Goal: Task Accomplishment & Management: Use online tool/utility

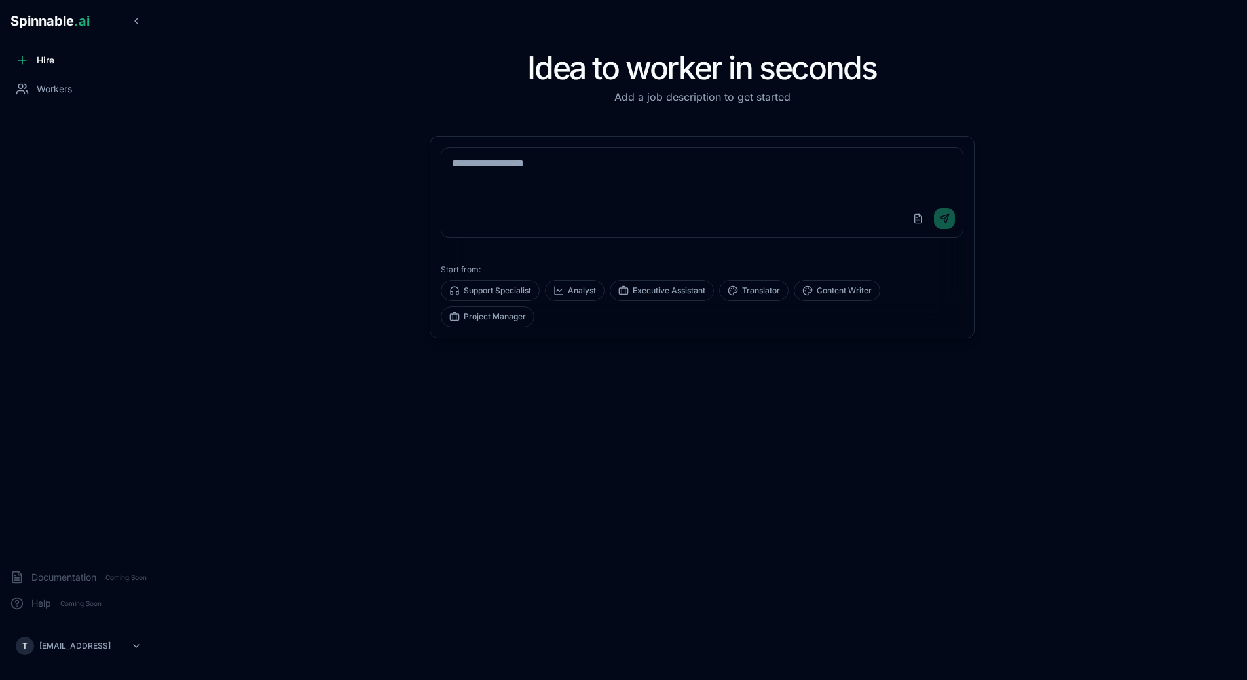
click at [519, 181] on textarea at bounding box center [701, 174] width 521 height 52
type textarea "*****"
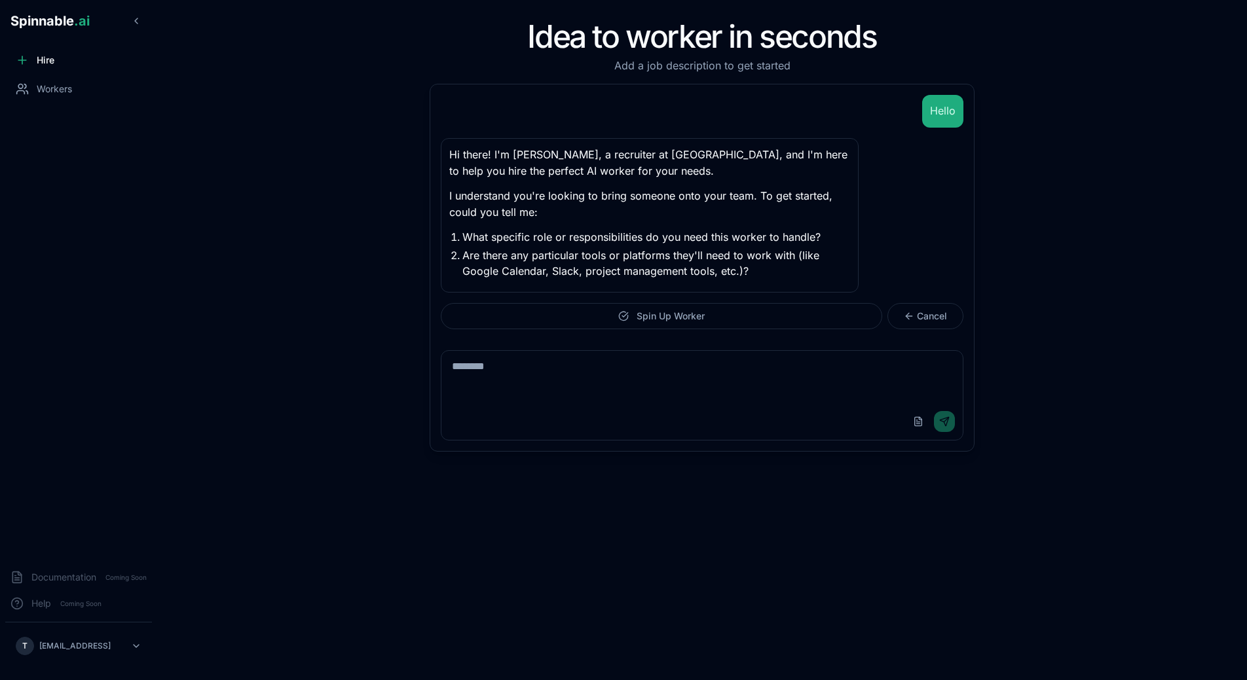
click at [594, 371] on textarea at bounding box center [701, 377] width 521 height 52
click at [633, 369] on textarea "**********" at bounding box center [701, 377] width 521 height 52
type textarea "**********"
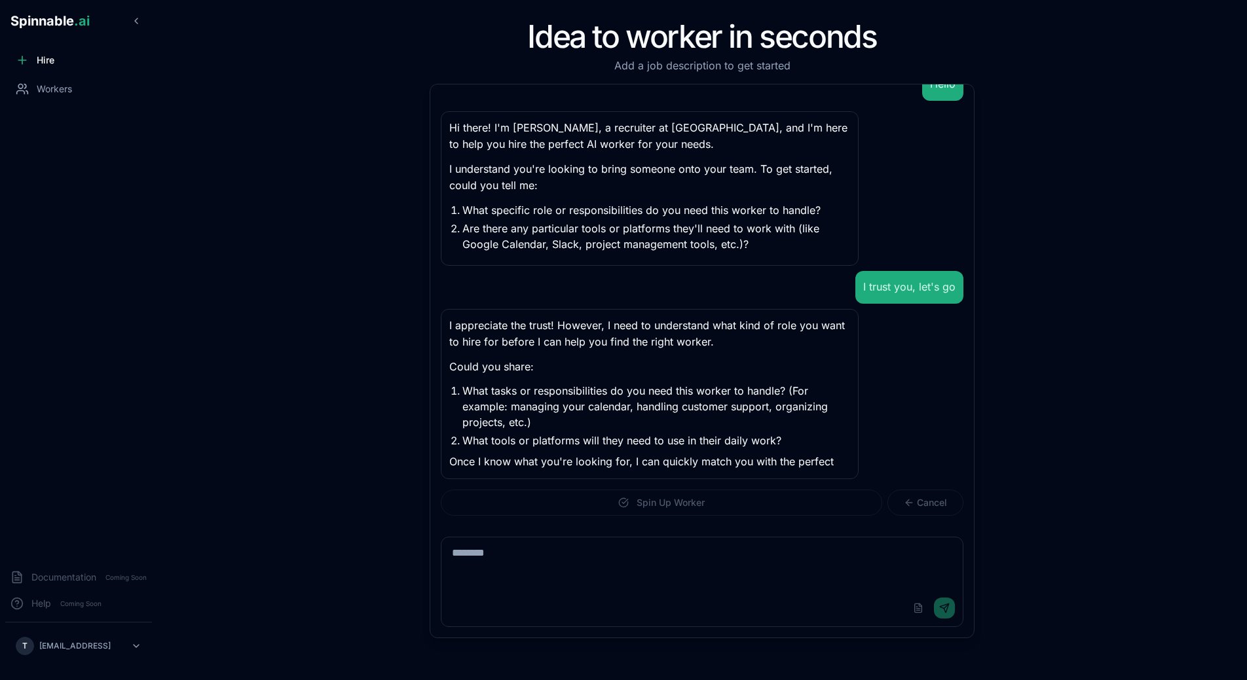
scroll to position [44, 0]
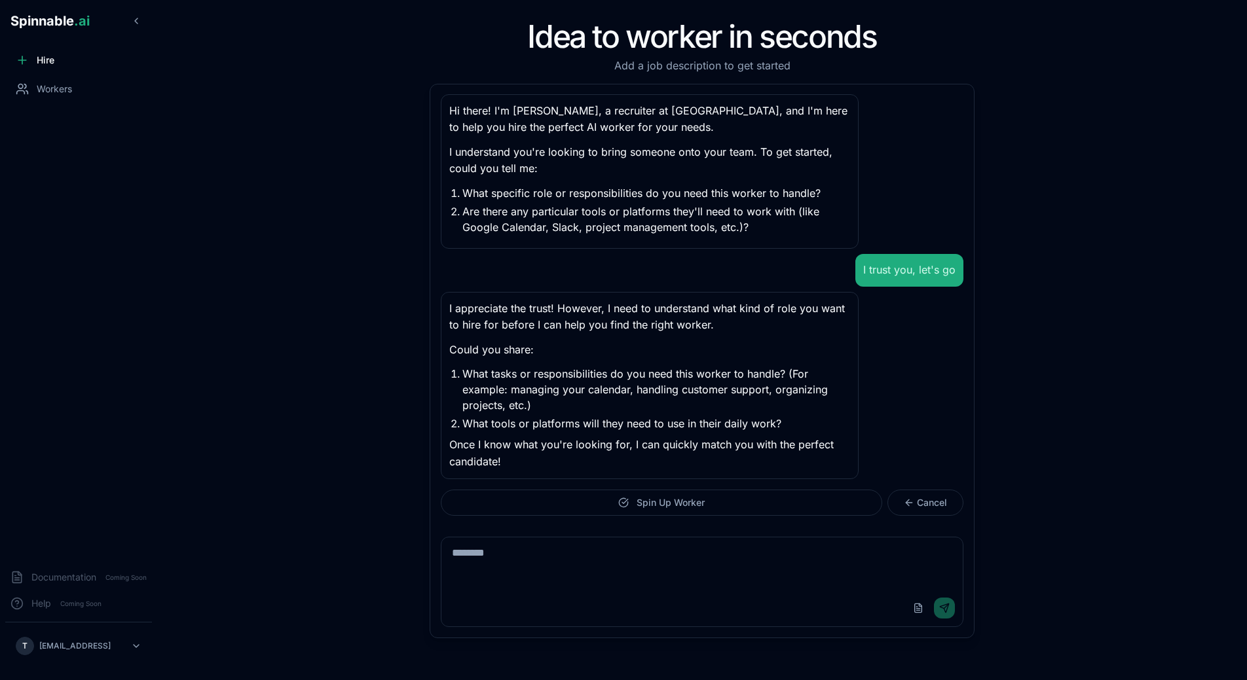
click at [627, 554] on textarea at bounding box center [701, 564] width 521 height 52
type textarea "**********"
click at [745, 550] on textarea "**********" at bounding box center [701, 564] width 521 height 52
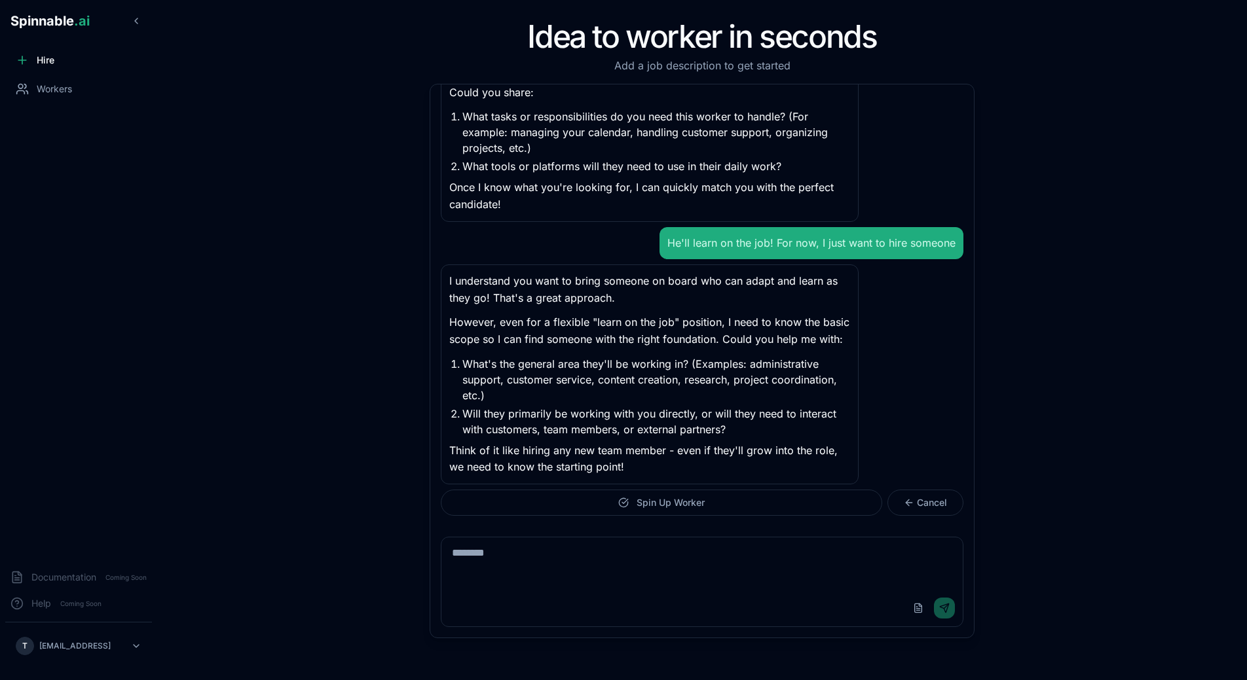
scroll to position [306, 0]
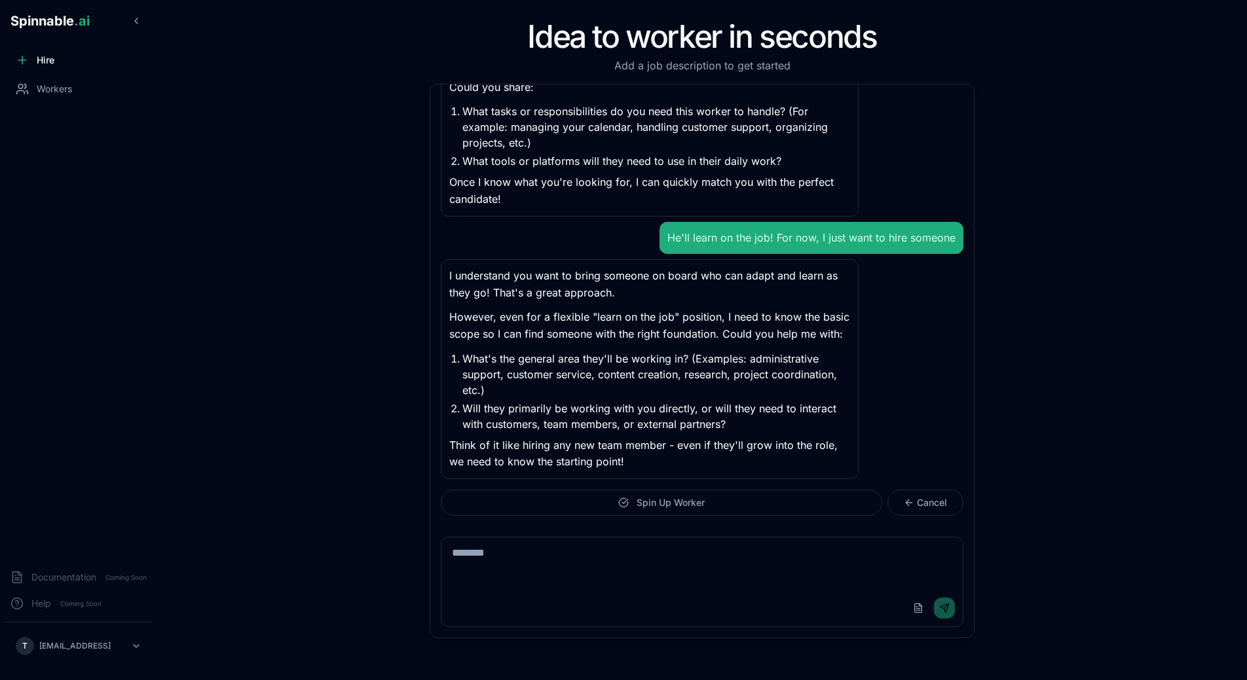
click at [736, 335] on p "However, even for a flexible "learn on the job" position, I need to know the ba…" at bounding box center [649, 325] width 401 height 33
click at [711, 505] on button "Spin Up Worker" at bounding box center [661, 503] width 441 height 26
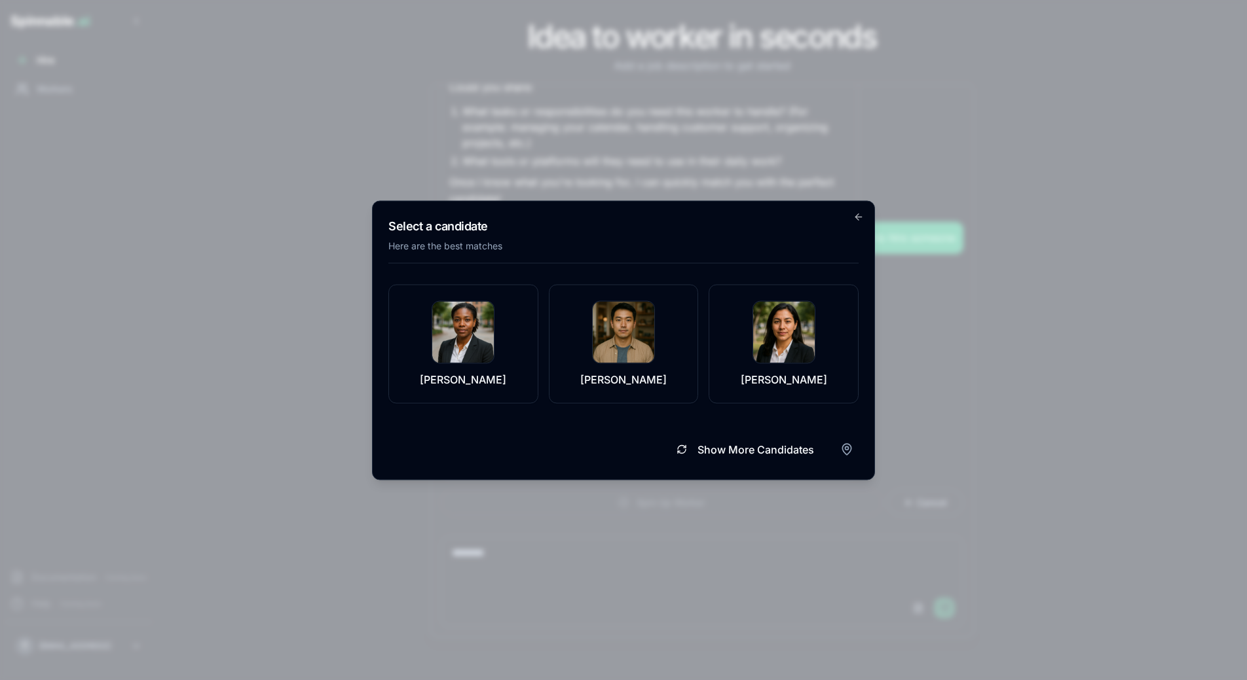
click at [838, 441] on div "Show More Candidates" at bounding box center [623, 443] width 470 height 39
click at [861, 459] on div "Select a candidate Here are the best matches [PERSON_NAME] [PERSON_NAME] [PERSO…" at bounding box center [623, 340] width 503 height 280
click at [855, 456] on body "Spinnable .ai Hire Workers Documentation Coming Soon Help Coming Soon T [EMAIL_…" at bounding box center [623, 340] width 1247 height 680
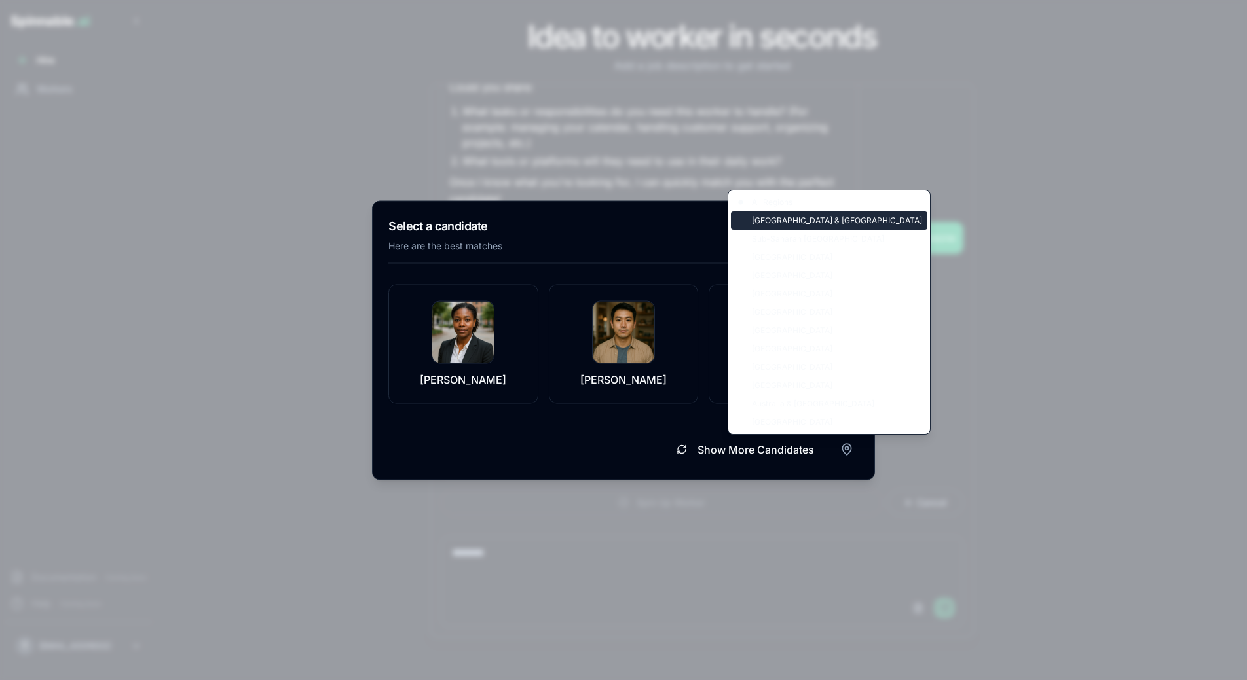
click at [803, 222] on div "[GEOGRAPHIC_DATA] & [GEOGRAPHIC_DATA]" at bounding box center [829, 221] width 196 height 18
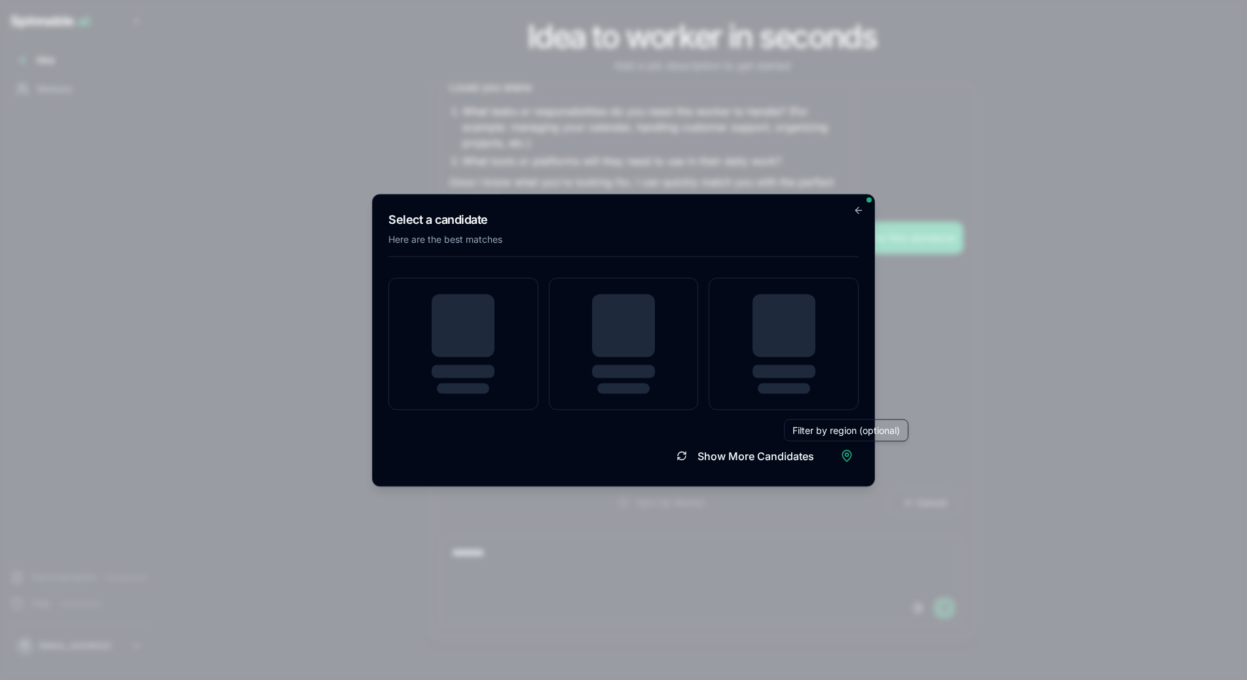
click at [568, 436] on div "Show More Candidates Filter by region (optional) Filter by region (optional)" at bounding box center [623, 450] width 470 height 39
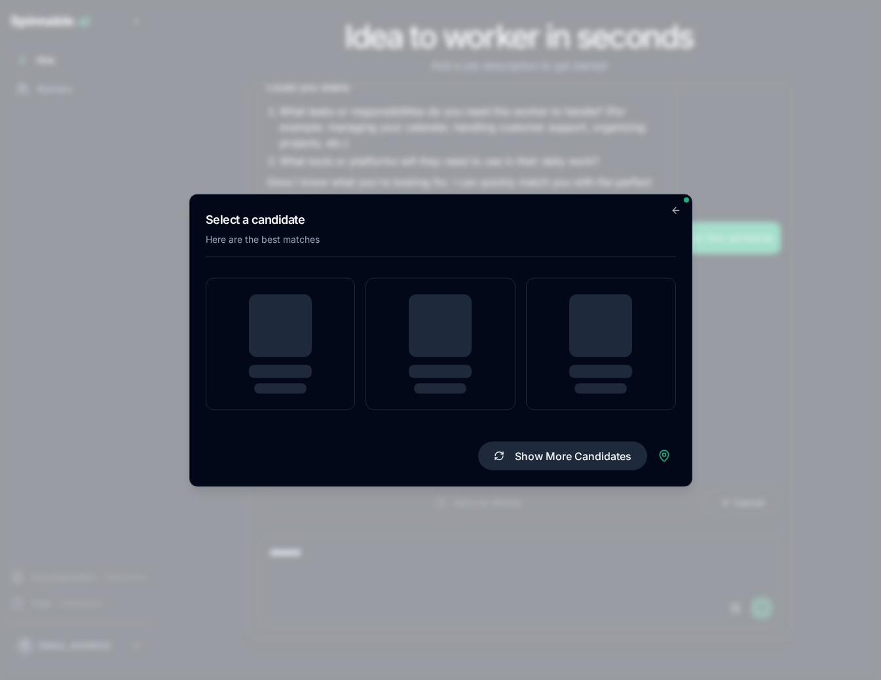
click at [529, 467] on button "Show More Candidates" at bounding box center [562, 455] width 169 height 29
click at [678, 218] on div "Select a candidate Here are the best matches Show More Candidates Go back" at bounding box center [440, 340] width 503 height 293
click at [678, 217] on div "Select a candidate Here are the best matches Show More Candidates Go back" at bounding box center [440, 340] width 503 height 293
click at [676, 211] on icon "button" at bounding box center [676, 210] width 10 height 10
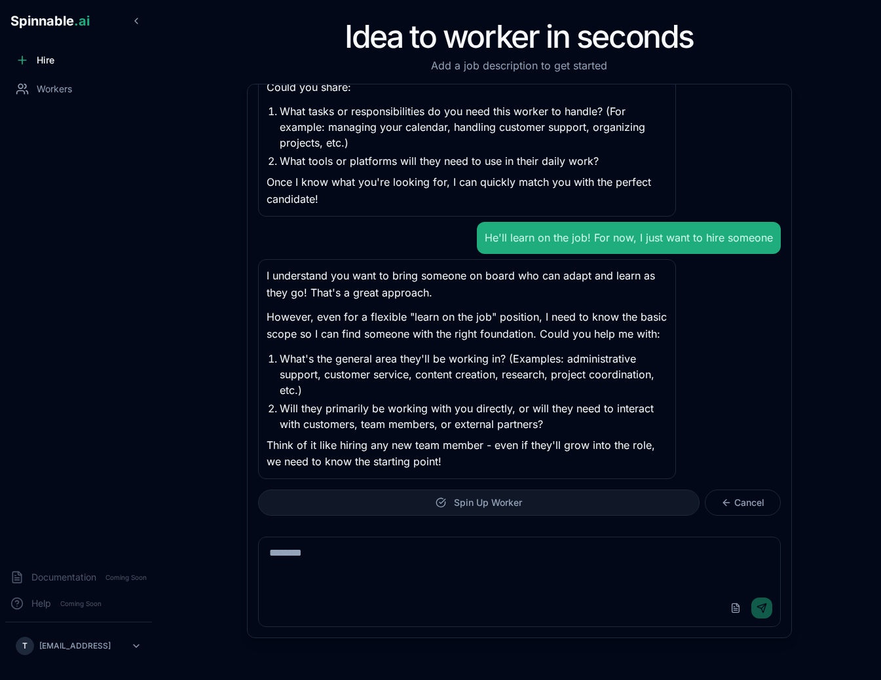
click at [565, 494] on button "Spin Up Worker" at bounding box center [478, 503] width 441 height 26
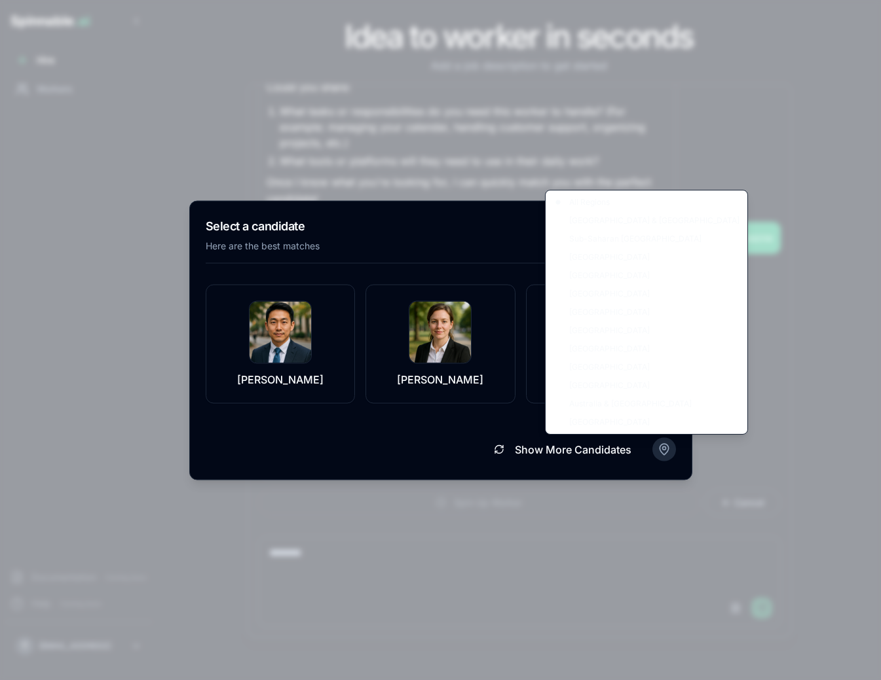
click at [664, 449] on body "Spinnable .ai Hire Workers Documentation Coming Soon Help Coming Soon T [EMAIL_…" at bounding box center [440, 340] width 881 height 680
click at [627, 227] on div "[GEOGRAPHIC_DATA] & [GEOGRAPHIC_DATA]" at bounding box center [646, 221] width 196 height 18
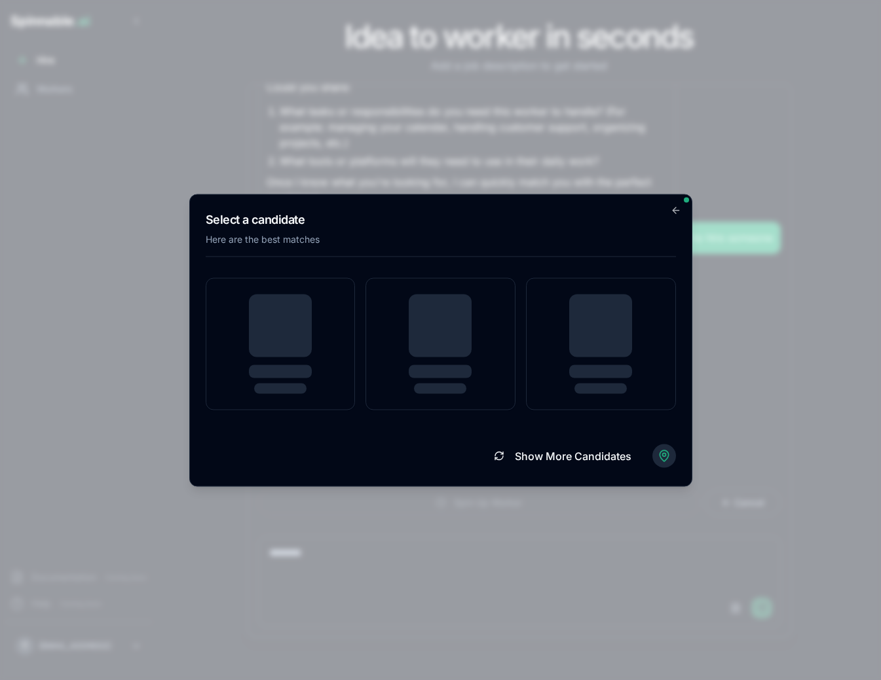
click at [665, 453] on body "Spinnable .ai Hire Workers Documentation Coming Soon Help Coming Soon T [EMAIL_…" at bounding box center [440, 340] width 881 height 680
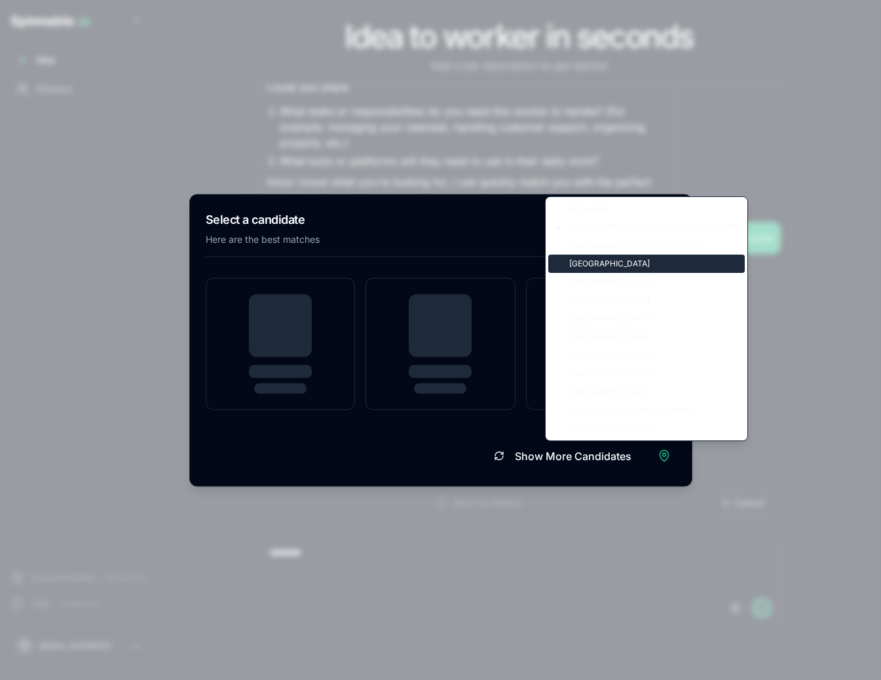
click at [614, 263] on div "[GEOGRAPHIC_DATA]" at bounding box center [646, 264] width 196 height 18
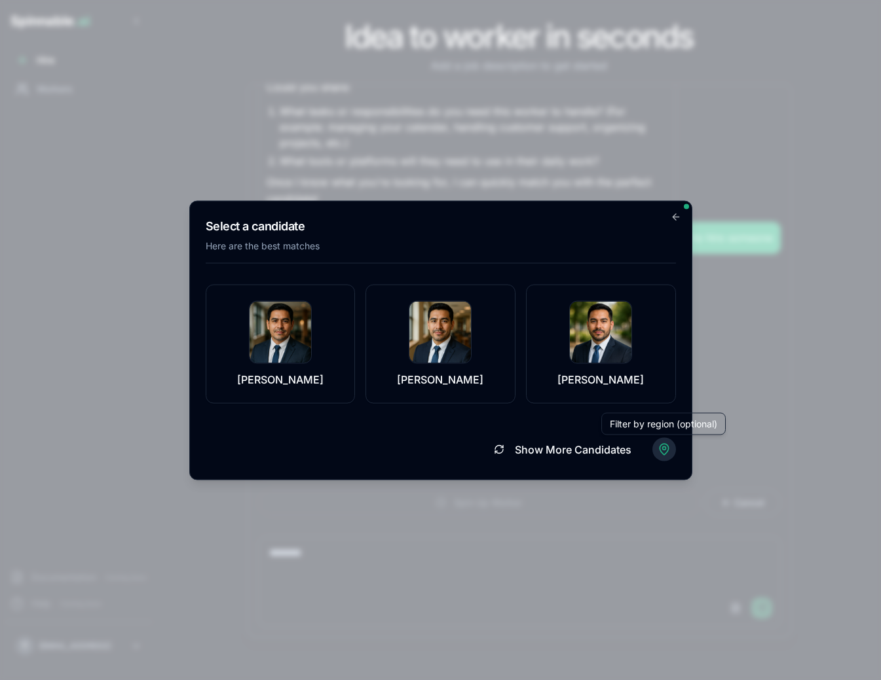
click at [665, 443] on body "Spinnable .ai Hire Workers Documentation Coming Soon Help Coming Soon T [EMAIL_…" at bounding box center [440, 340] width 881 height 680
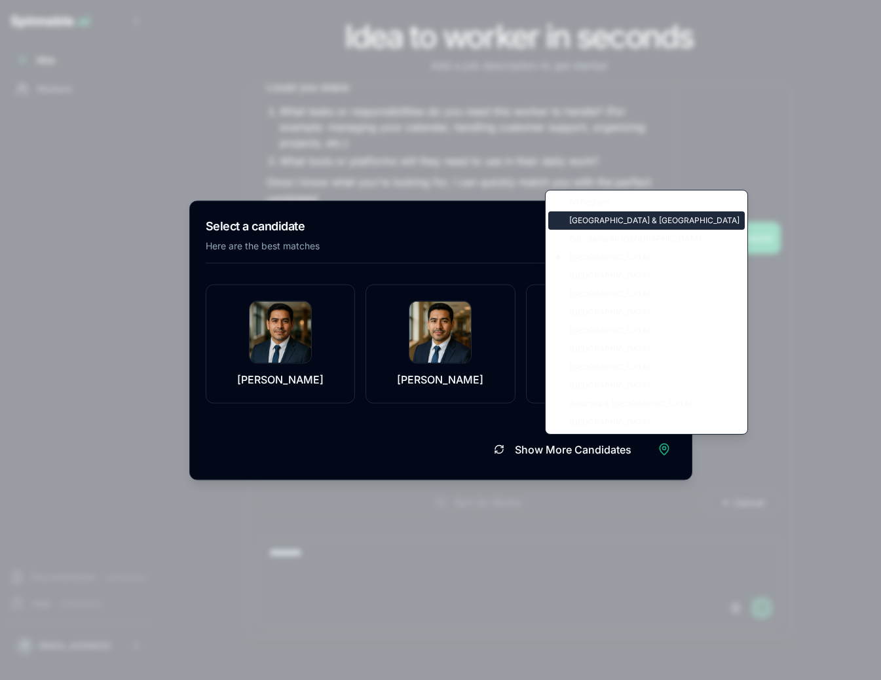
click at [634, 219] on div "[GEOGRAPHIC_DATA] & [GEOGRAPHIC_DATA]" at bounding box center [646, 221] width 196 height 18
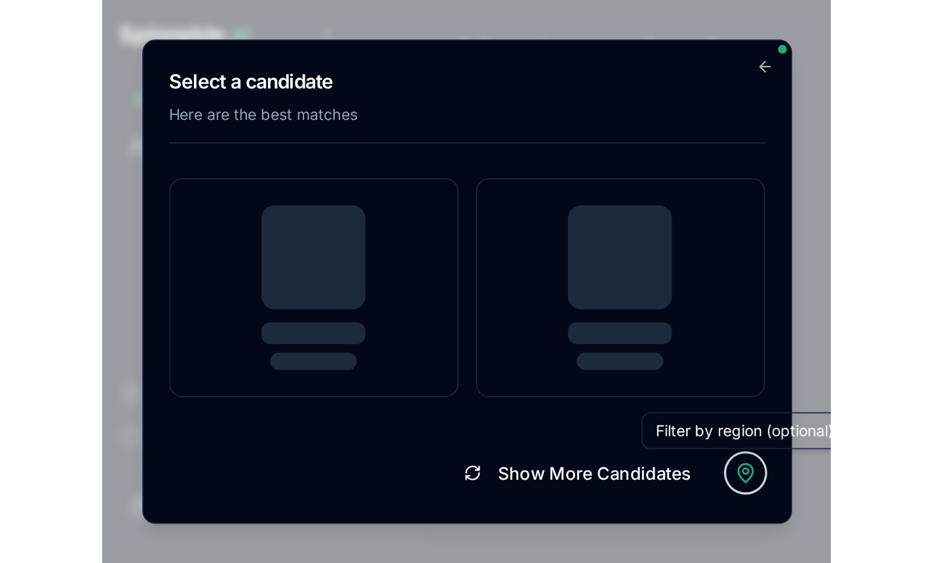
scroll to position [437, 0]
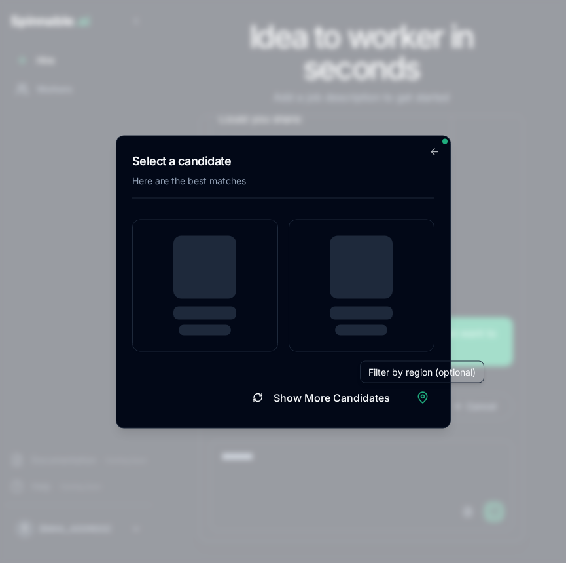
click at [431, 159] on h2 "Select a candidate" at bounding box center [283, 160] width 303 height 18
click at [431, 158] on h2 "Select a candidate" at bounding box center [283, 160] width 303 height 18
click at [440, 151] on div "Select a candidate Here are the best matches Show More Candidates Go back" at bounding box center [283, 281] width 335 height 293
click at [434, 154] on icon "button" at bounding box center [433, 151] width 3 height 6
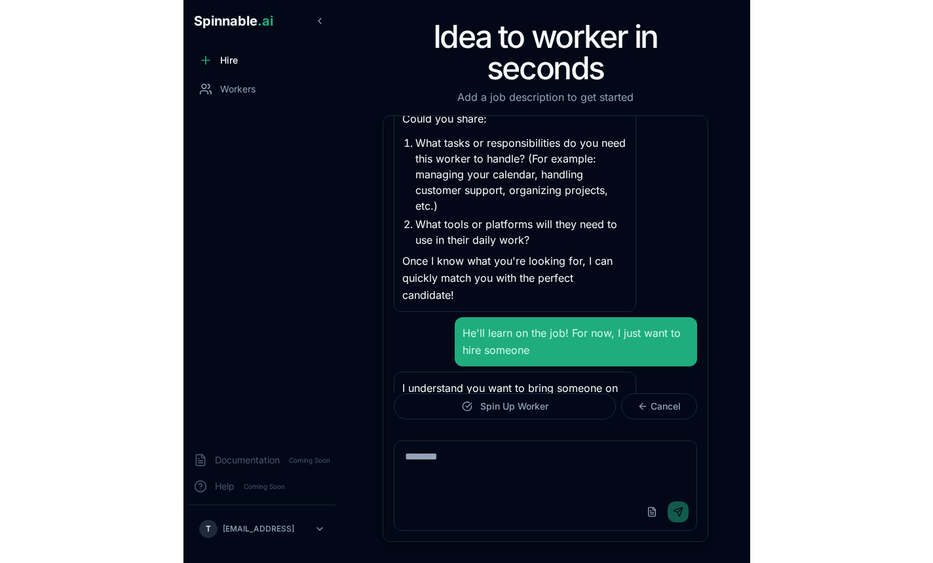
scroll to position [323, 0]
